Goal: Transaction & Acquisition: Purchase product/service

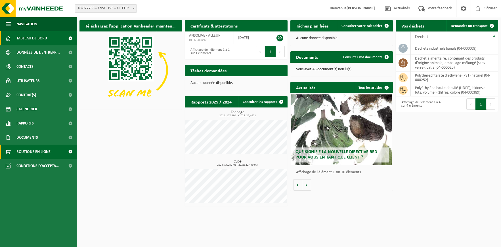
click at [35, 150] on span "Boutique en ligne" at bounding box center [33, 152] width 34 height 14
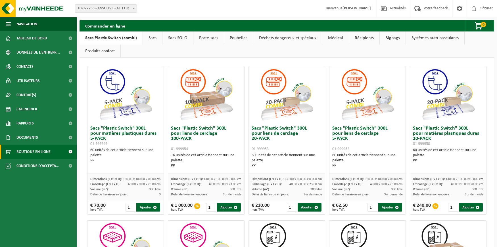
click at [152, 37] on link "Sacs" at bounding box center [152, 38] width 19 height 13
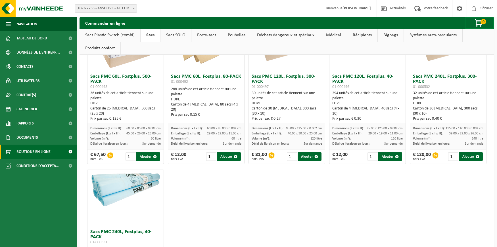
scroll to position [682, 0]
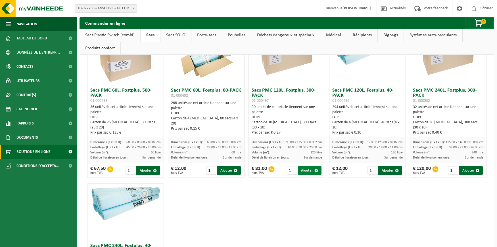
click at [307, 170] on button "Ajouter" at bounding box center [310, 170] width 24 height 9
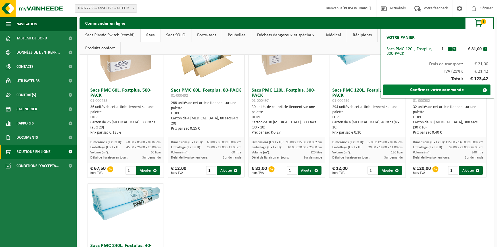
click at [431, 89] on link "Confirmer votre commande" at bounding box center [436, 90] width 107 height 11
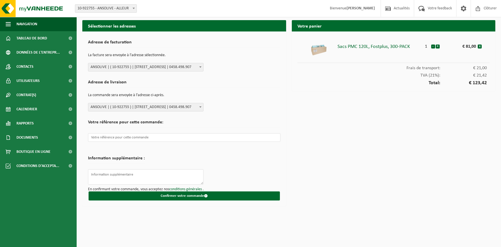
click at [201, 68] on b at bounding box center [200, 66] width 2 height 1
click at [232, 70] on div "Adresse de facturation La facture sera envoyée à l'adresse sélectionnée. ANSOLI…" at bounding box center [184, 54] width 193 height 34
click at [198, 107] on span at bounding box center [201, 106] width 6 height 7
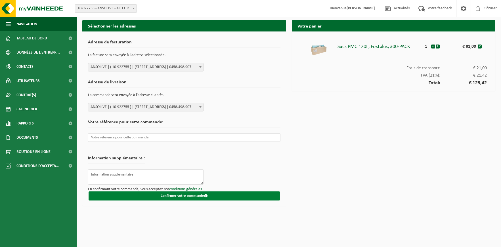
click at [205, 196] on span "submit" at bounding box center [206, 196] width 4 height 4
